Goal: Transaction & Acquisition: Purchase product/service

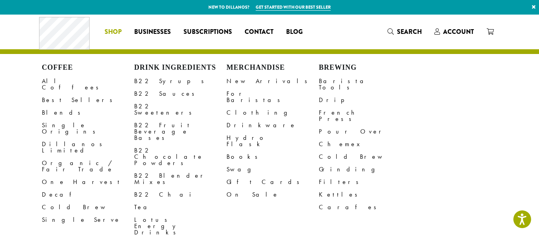
click at [105, 29] on span "Shop" at bounding box center [113, 32] width 17 height 10
click at [169, 83] on link "B22 Syrups" at bounding box center [180, 81] width 92 height 13
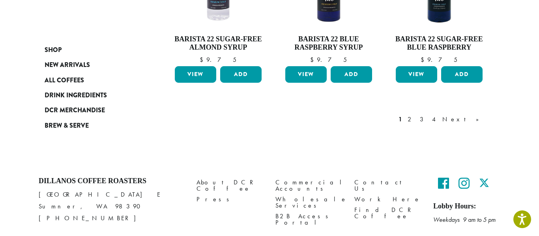
scroll to position [792, 0]
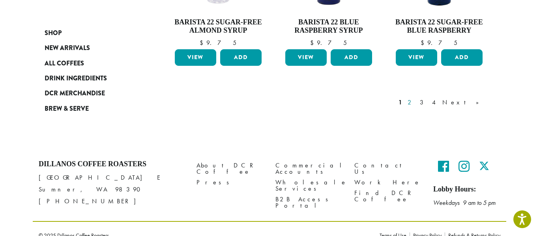
click at [416, 98] on link "2" at bounding box center [411, 102] width 10 height 9
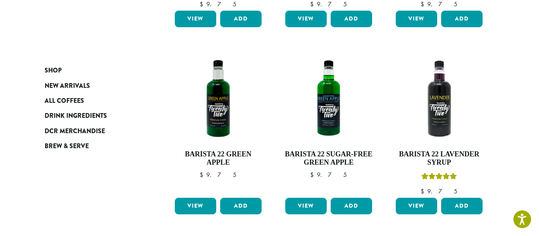
scroll to position [443, 0]
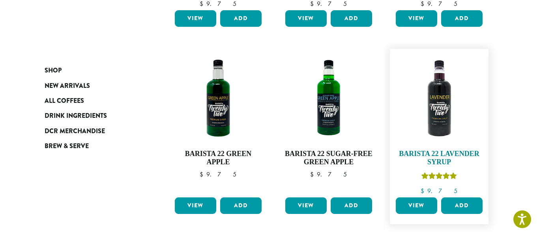
click at [437, 119] on img at bounding box center [439, 98] width 91 height 91
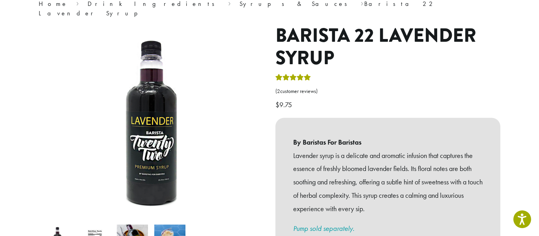
scroll to position [111, 0]
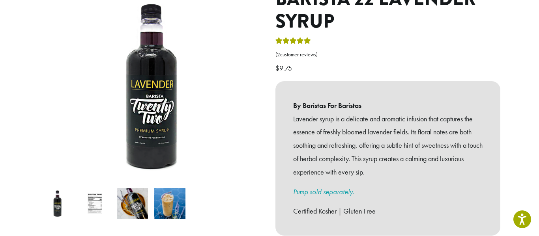
click at [161, 197] on img at bounding box center [169, 203] width 31 height 31
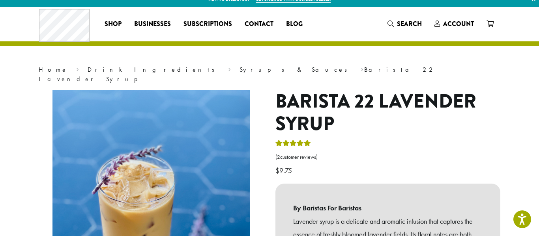
scroll to position [0, 0]
